Goal: Task Accomplishment & Management: Manage account settings

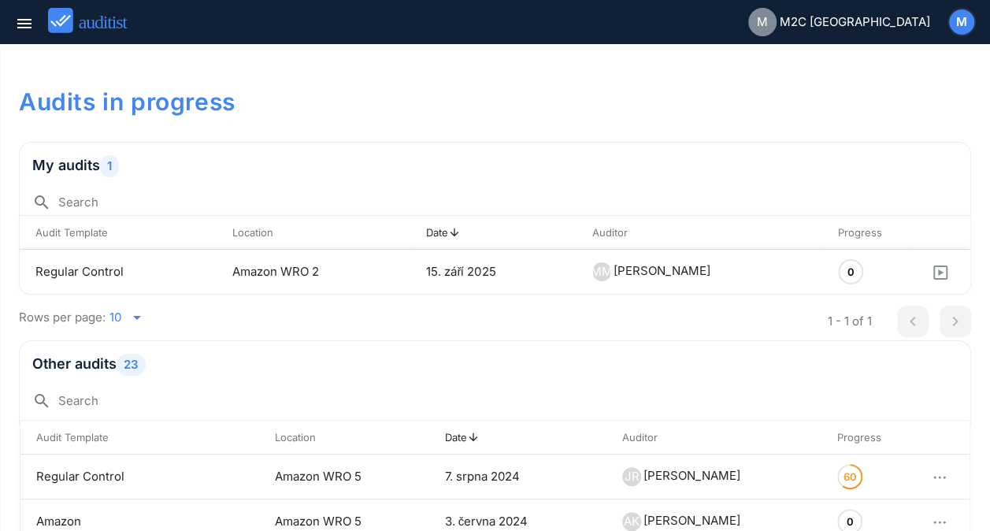
click at [74, 268] on td "Regular Control" at bounding box center [118, 272] width 197 height 44
click at [933, 272] on icon "button" at bounding box center [940, 272] width 14 height 14
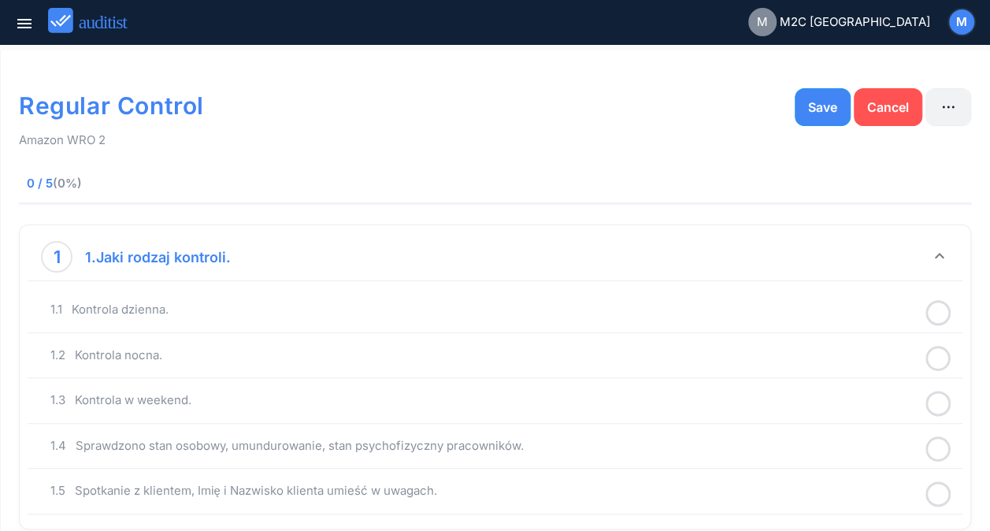
click at [939, 106] on icon "button" at bounding box center [948, 107] width 19 height 19
click at [932, 143] on div "Delete" at bounding box center [941, 151] width 57 height 19
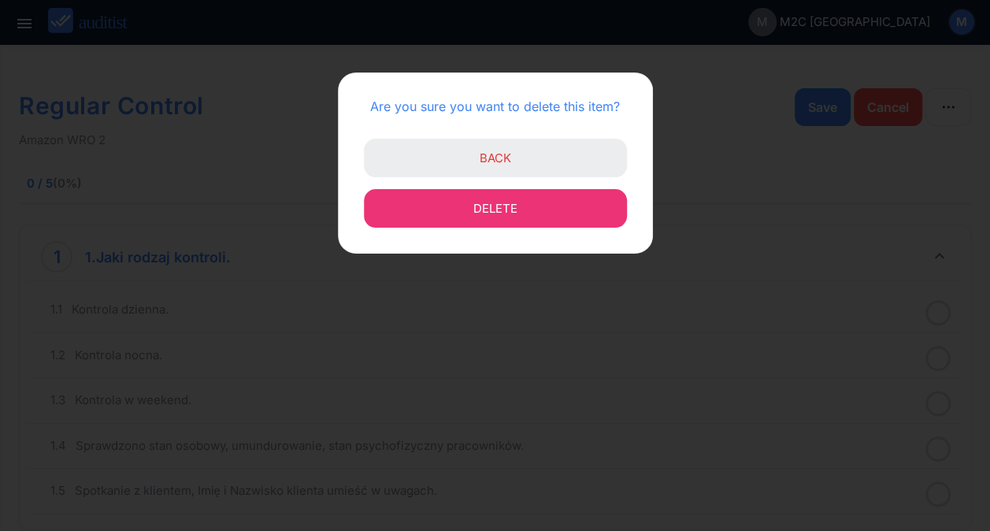
click at [539, 214] on button "Delete" at bounding box center [495, 208] width 263 height 39
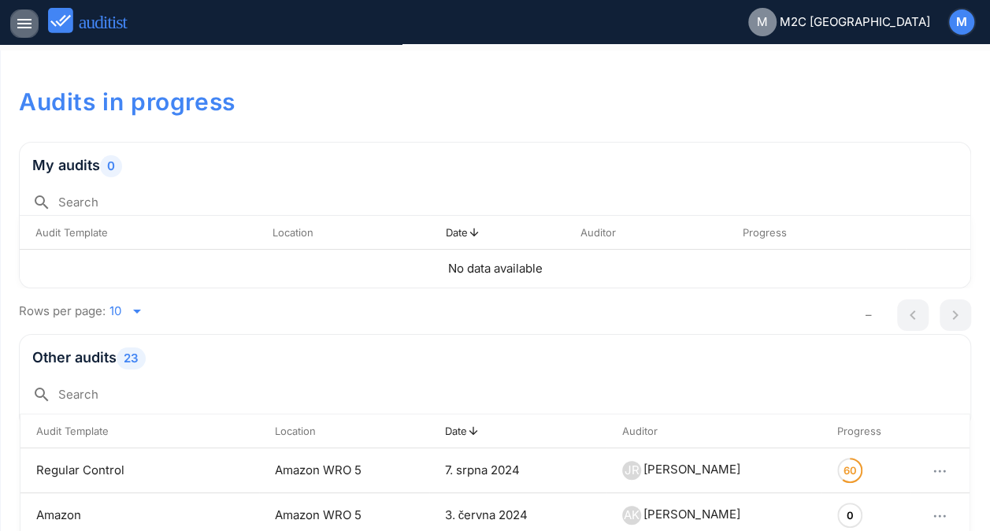
click at [24, 33] on icon "menu" at bounding box center [24, 23] width 19 height 19
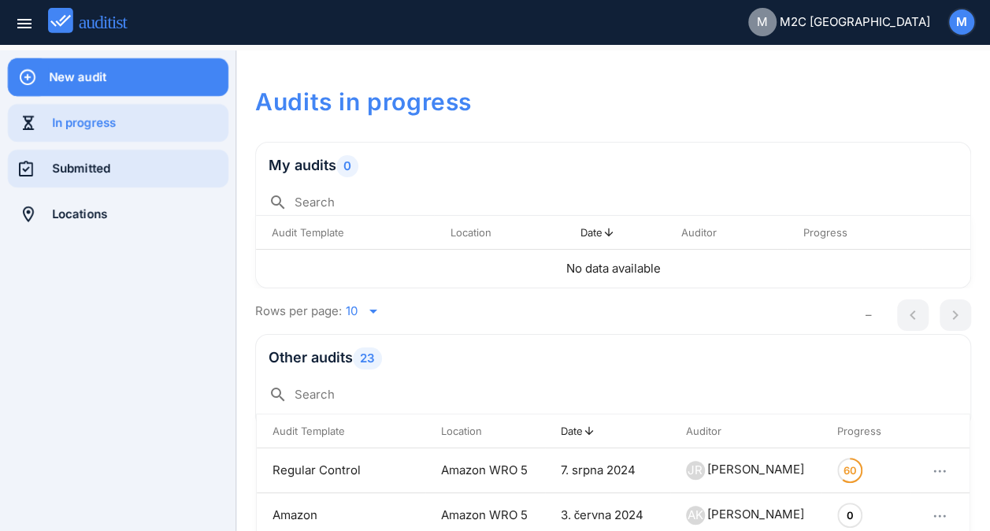
click at [80, 171] on div "Submitted" at bounding box center [140, 168] width 176 height 17
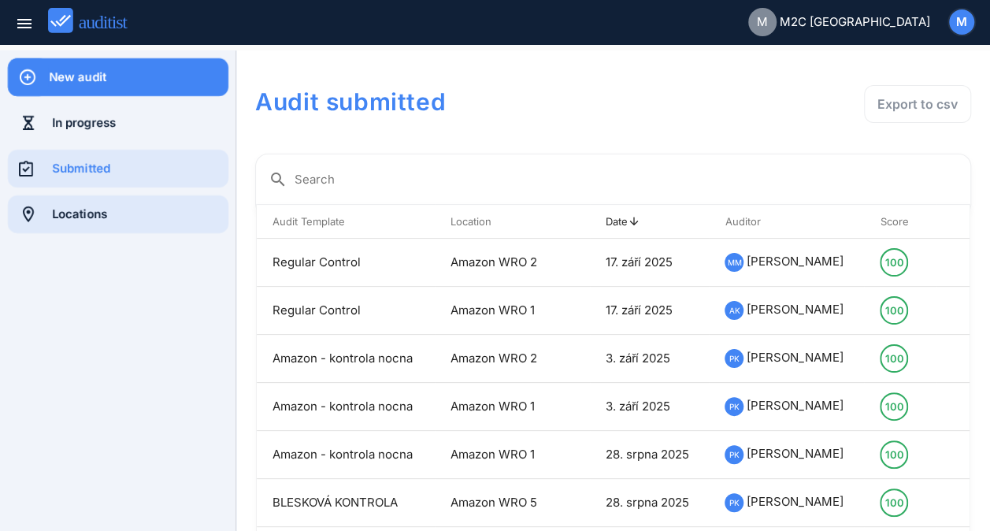
click at [58, 221] on div "Locations" at bounding box center [140, 214] width 176 height 17
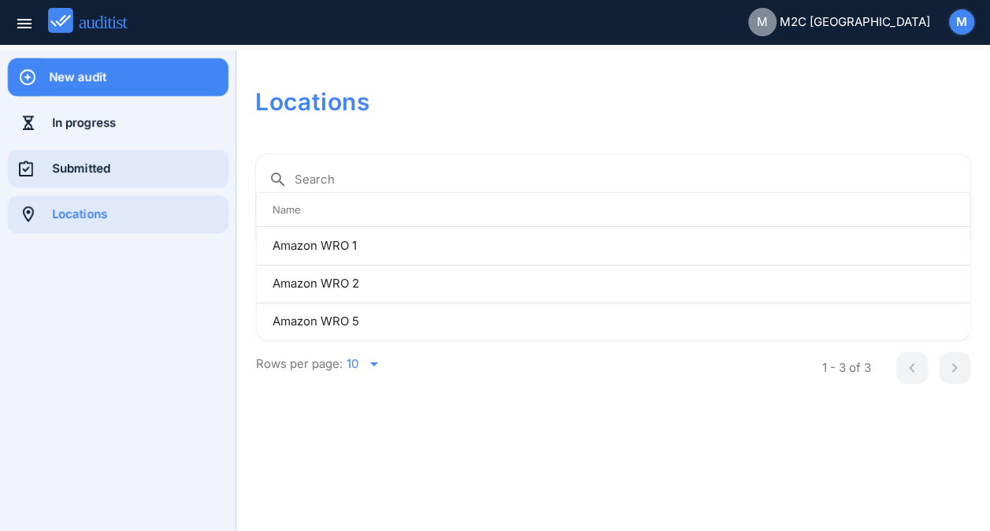
click at [94, 167] on div "Submitted" at bounding box center [140, 168] width 176 height 17
